Goal: Information Seeking & Learning: Learn about a topic

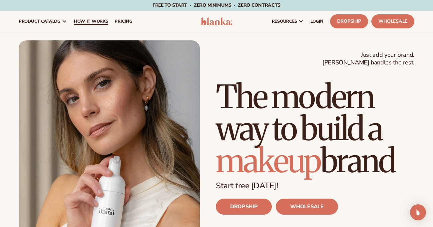
click at [93, 21] on span "How It Works" at bounding box center [91, 21] width 34 height 5
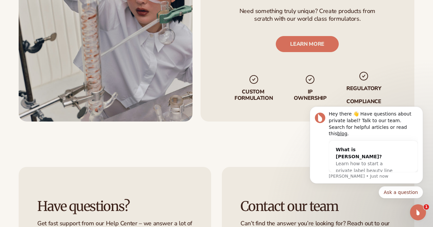
scroll to position [1302, 0]
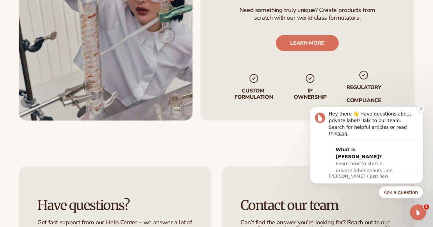
click at [420, 110] on icon "Dismiss notification" at bounding box center [422, 109] width 4 height 4
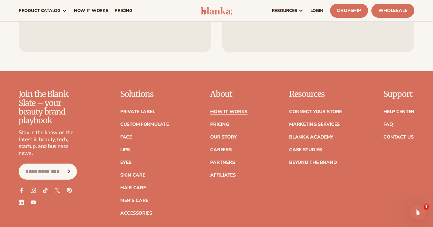
scroll to position [1540, 0]
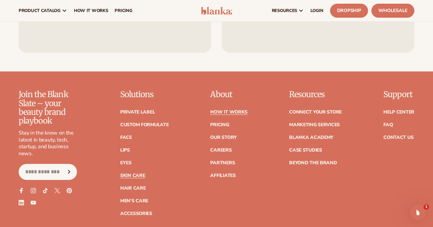
click at [136, 173] on link "Skin Care" at bounding box center [132, 175] width 25 height 5
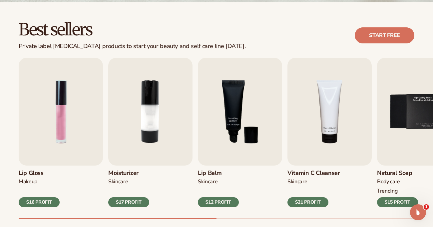
scroll to position [181, 0]
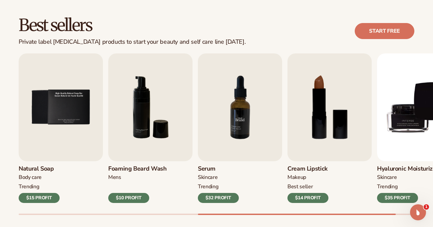
click at [243, 124] on img "7 / 9" at bounding box center [240, 107] width 84 height 108
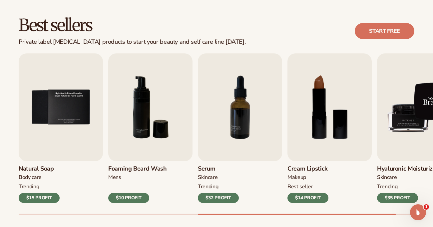
click at [406, 119] on img "9 / 9" at bounding box center [419, 107] width 84 height 108
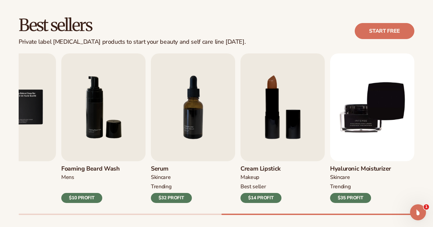
click at [354, 197] on div "$35 PROFIT" at bounding box center [350, 198] width 41 height 10
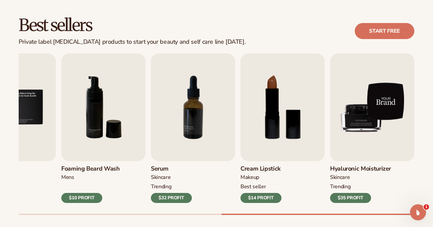
click at [364, 117] on img "9 / 9" at bounding box center [372, 107] width 84 height 108
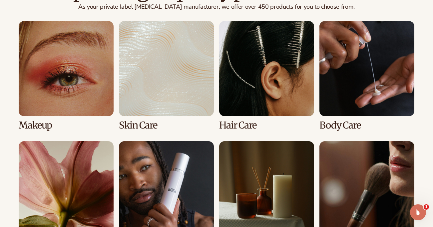
scroll to position [497, 0]
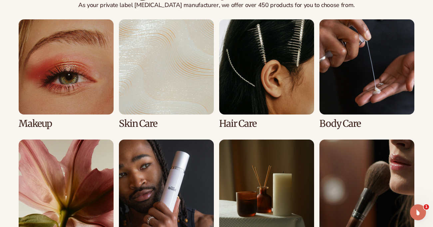
click at [146, 69] on link "2 / 8" at bounding box center [166, 73] width 95 height 109
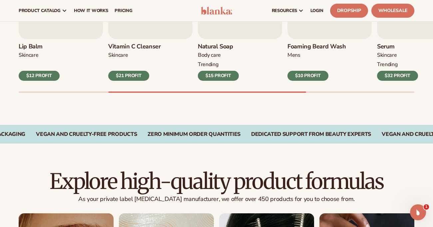
scroll to position [0, 0]
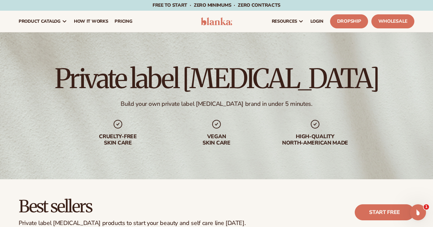
click at [219, 21] on img at bounding box center [216, 21] width 31 height 8
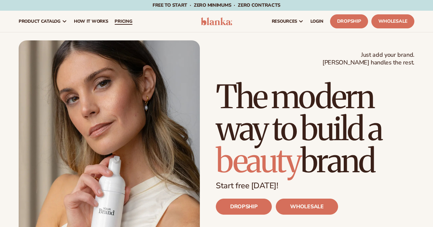
click at [123, 21] on span "pricing" at bounding box center [124, 21] width 18 height 5
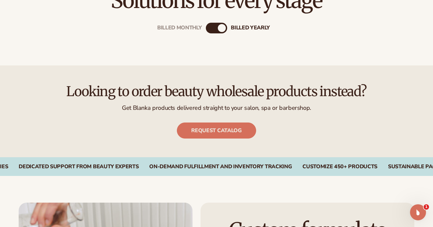
click at [210, 28] on div "Billed Monthly" at bounding box center [210, 28] width 8 height 8
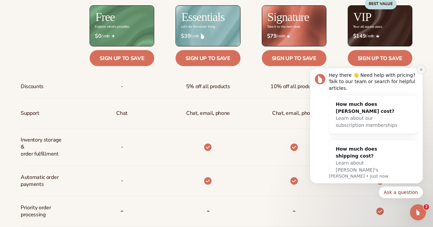
click at [421, 72] on button "Dismiss notification" at bounding box center [421, 69] width 9 height 9
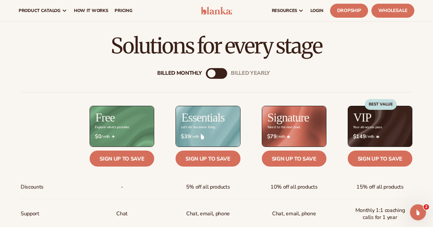
scroll to position [184, 0]
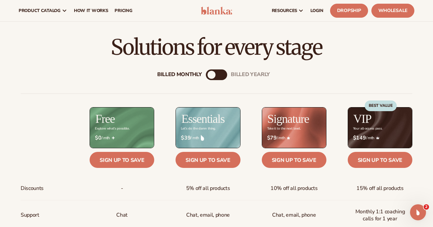
click at [224, 75] on div "billed Yearly" at bounding box center [223, 75] width 8 height 8
click at [213, 75] on div "Billed Monthly" at bounding box center [210, 75] width 8 height 8
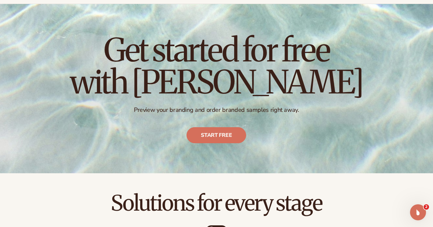
scroll to position [0, 0]
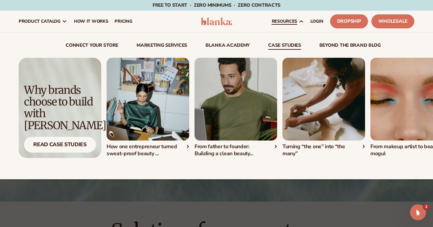
click at [286, 45] on link "case studies" at bounding box center [284, 46] width 33 height 7
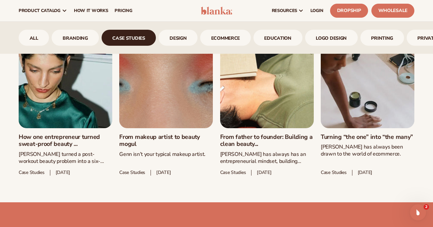
scroll to position [324, 0]
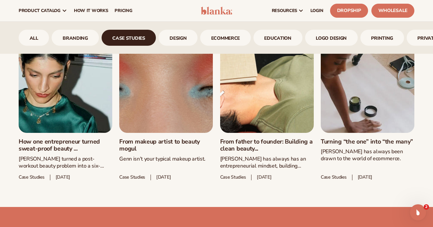
click at [262, 138] on link "From father to founder: Building a clean beauty..." at bounding box center [267, 145] width 94 height 14
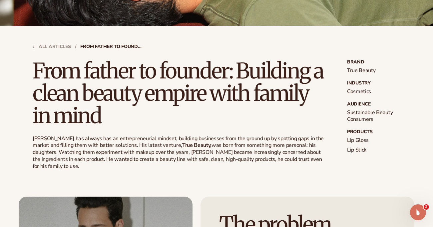
scroll to position [194, 0]
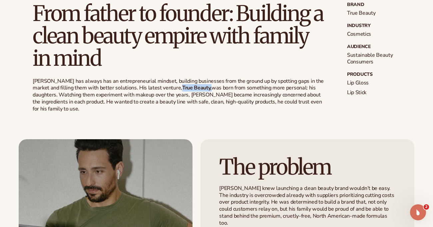
drag, startPoint x: 177, startPoint y: 87, endPoint x: 154, endPoint y: 87, distance: 23.0
click at [154, 87] on p "[PERSON_NAME] has always has an entrepreneurial mindset, building businesses fr…" at bounding box center [179, 95] width 293 height 35
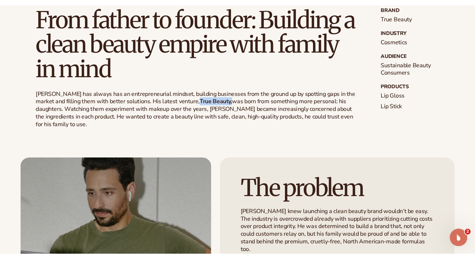
scroll to position [206, 0]
